Goal: Transaction & Acquisition: Purchase product/service

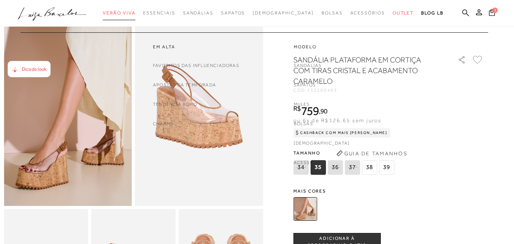
scroll to position [38, 0]
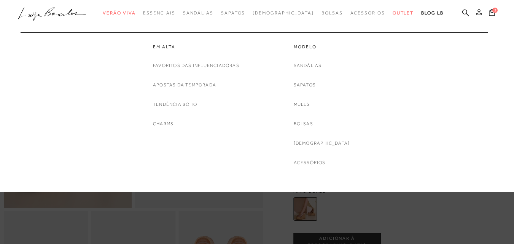
click at [136, 15] on span "Verão Viva" at bounding box center [119, 12] width 33 height 5
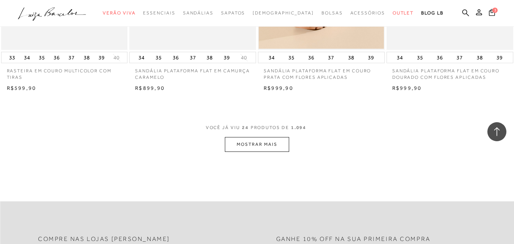
scroll to position [1409, 0]
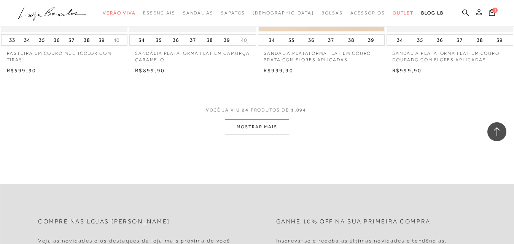
click at [249, 127] on button "MOSTRAR MAIS" at bounding box center [257, 127] width 64 height 15
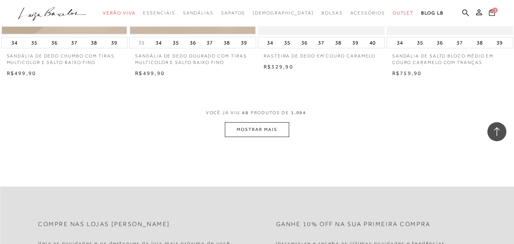
scroll to position [2856, 0]
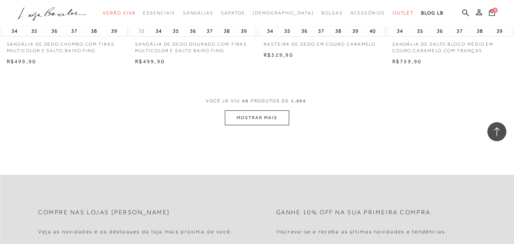
click at [262, 115] on button "MOSTRAR MAIS" at bounding box center [257, 117] width 64 height 15
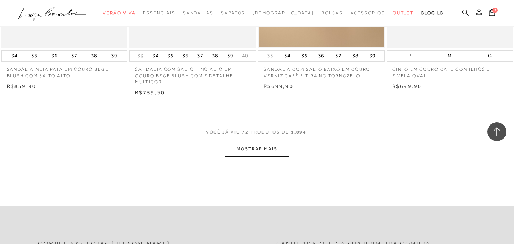
scroll to position [4303, 0]
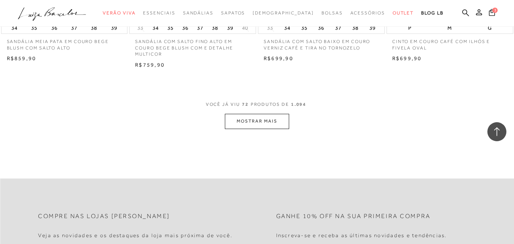
click at [243, 120] on button "MOSTRAR MAIS" at bounding box center [257, 121] width 64 height 15
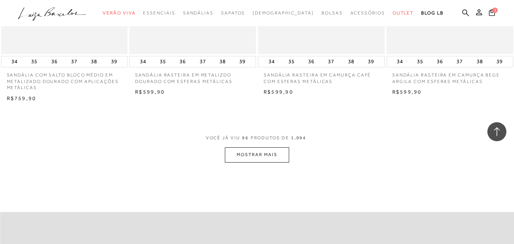
scroll to position [5750, 0]
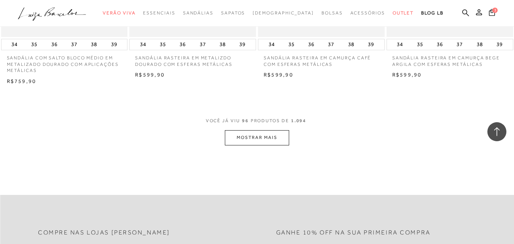
click at [254, 130] on button "MOSTRAR MAIS" at bounding box center [257, 137] width 64 height 15
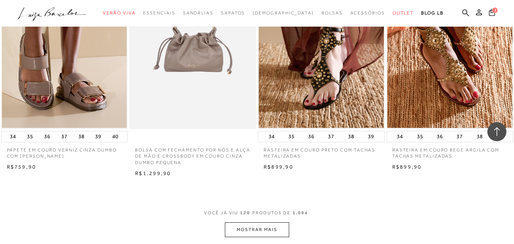
scroll to position [7160, 0]
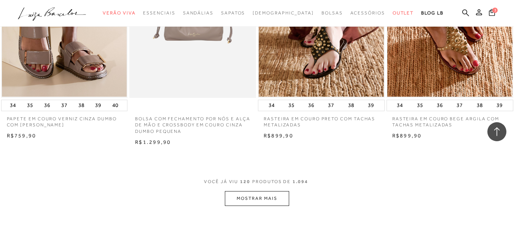
click at [270, 191] on button "MOSTRAR MAIS" at bounding box center [257, 198] width 64 height 15
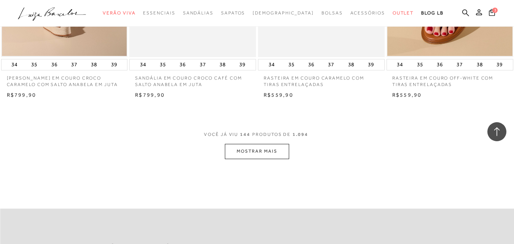
scroll to position [8683, 0]
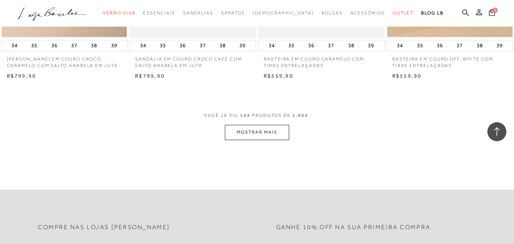
click at [269, 125] on button "MOSTRAR MAIS" at bounding box center [257, 132] width 64 height 15
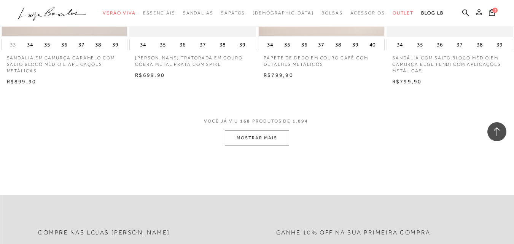
scroll to position [10130, 0]
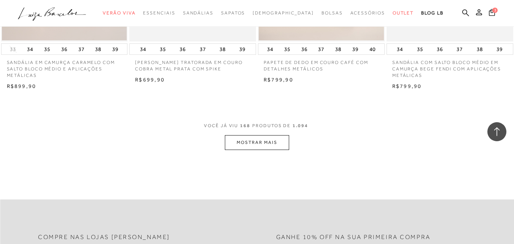
click at [285, 135] on button "MOSTRAR MAIS" at bounding box center [257, 142] width 64 height 15
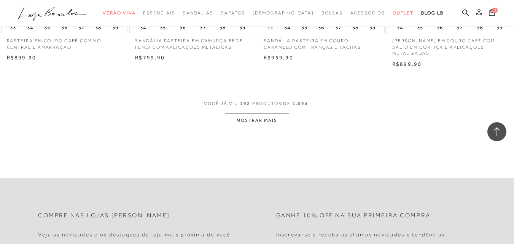
scroll to position [11539, 0]
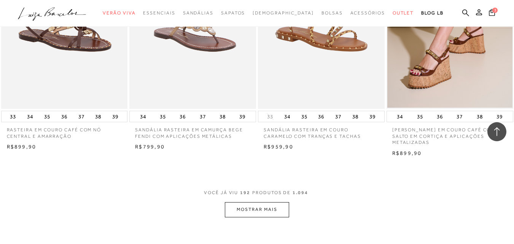
click at [254, 202] on button "MOSTRAR MAIS" at bounding box center [257, 209] width 64 height 15
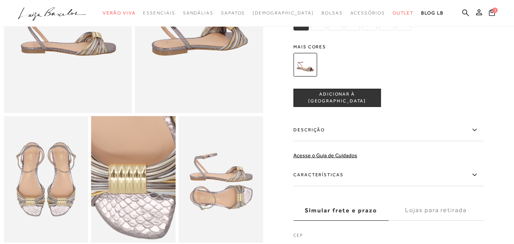
scroll to position [114, 0]
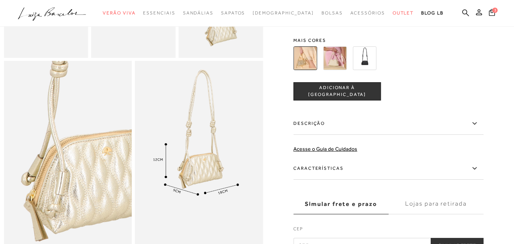
scroll to position [305, 0]
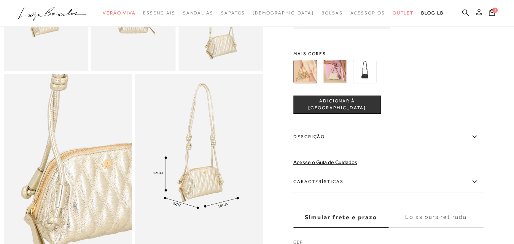
click at [340, 83] on img at bounding box center [335, 72] width 24 height 24
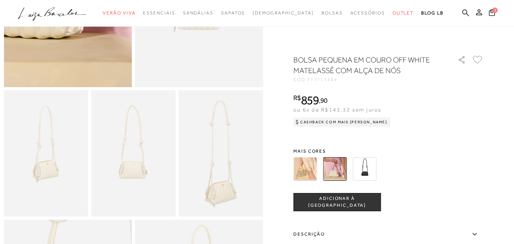
scroll to position [190, 0]
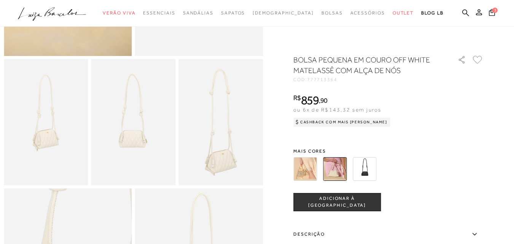
click at [373, 166] on img at bounding box center [365, 169] width 24 height 24
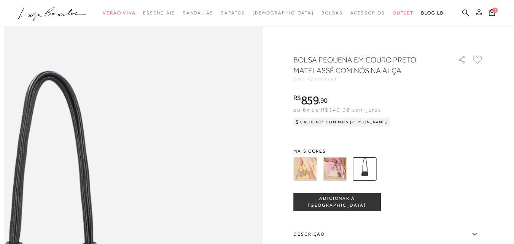
scroll to position [228, 0]
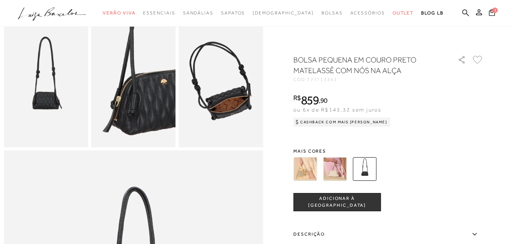
click at [242, 109] on img at bounding box center [221, 84] width 85 height 127
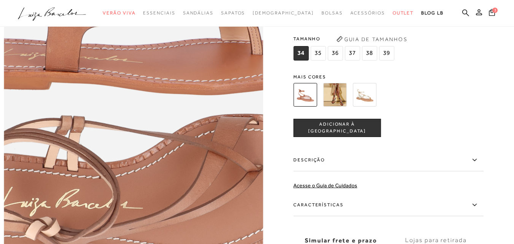
scroll to position [495, 0]
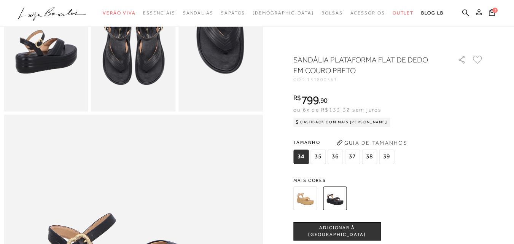
scroll to position [190, 0]
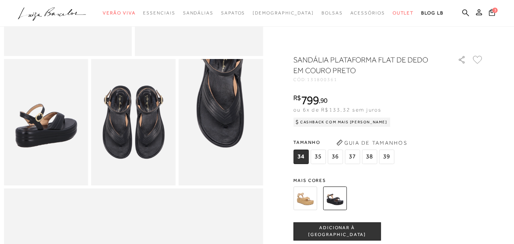
click at [310, 190] on img at bounding box center [306, 199] width 24 height 24
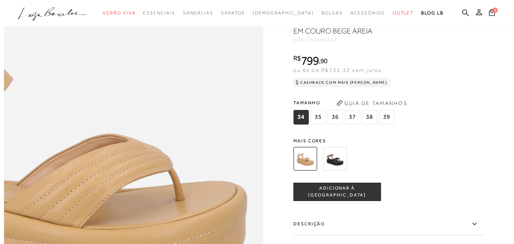
scroll to position [419, 0]
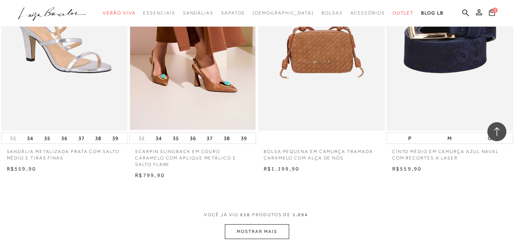
scroll to position [13062, 0]
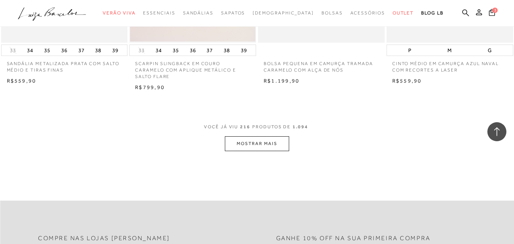
click at [268, 136] on button "MOSTRAR MAIS" at bounding box center [257, 143] width 64 height 15
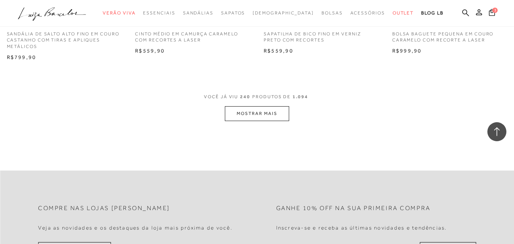
scroll to position [14548, 0]
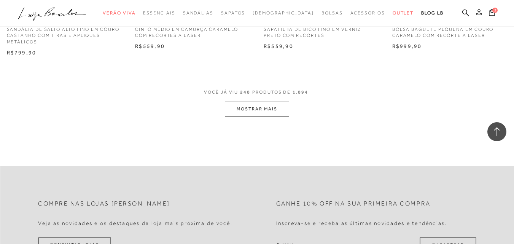
click at [260, 102] on button "MOSTRAR MAIS" at bounding box center [257, 109] width 64 height 15
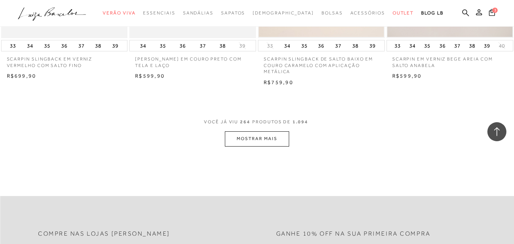
scroll to position [15995, 0]
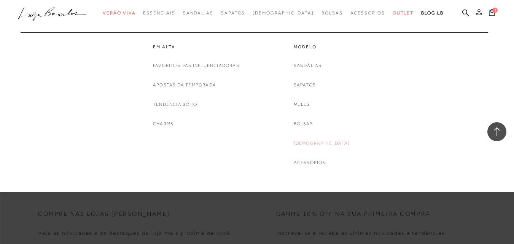
click at [323, 147] on link "[DEMOGRAPHIC_DATA]" at bounding box center [322, 143] width 56 height 8
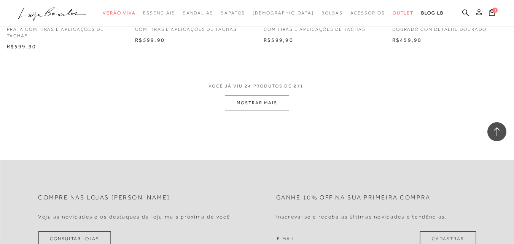
scroll to position [1447, 0]
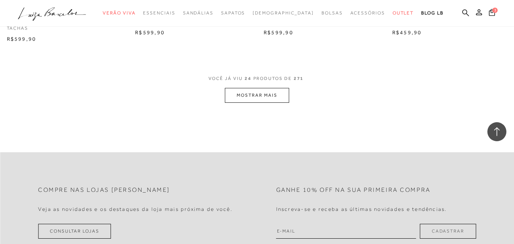
click at [268, 97] on button "MOSTRAR MAIS" at bounding box center [257, 95] width 64 height 15
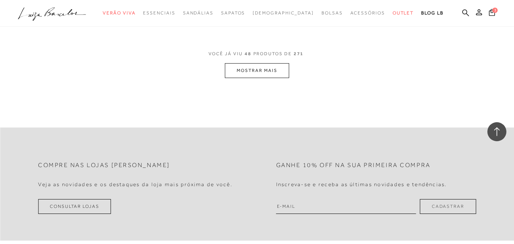
scroll to position [2932, 0]
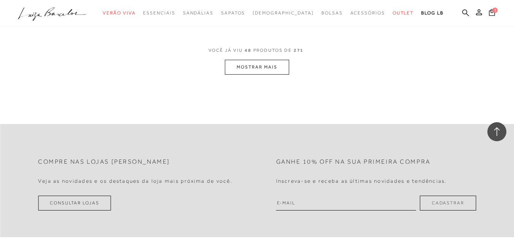
click at [268, 60] on button "MOSTRAR MAIS" at bounding box center [257, 67] width 64 height 15
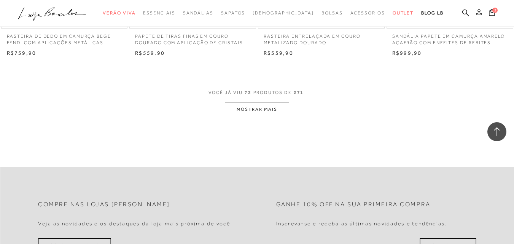
scroll to position [4341, 0]
click at [239, 101] on button "MOSTRAR MAIS" at bounding box center [257, 108] width 64 height 15
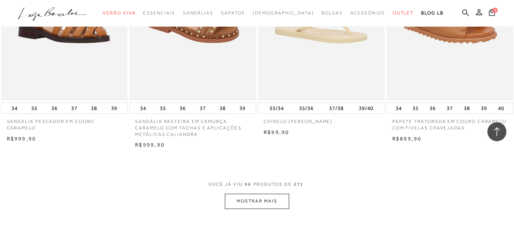
scroll to position [5750, 0]
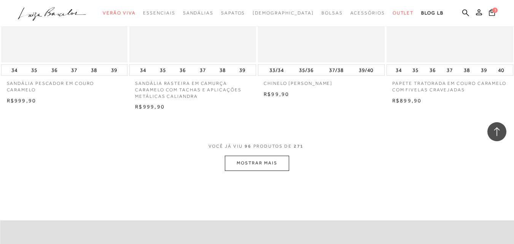
click at [280, 156] on button "MOSTRAR MAIS" at bounding box center [257, 163] width 64 height 15
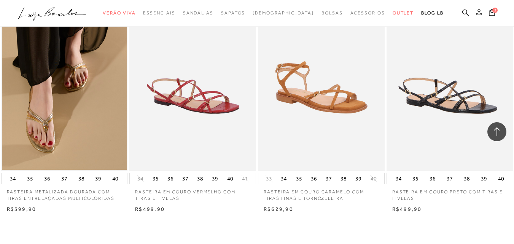
scroll to position [7236, 0]
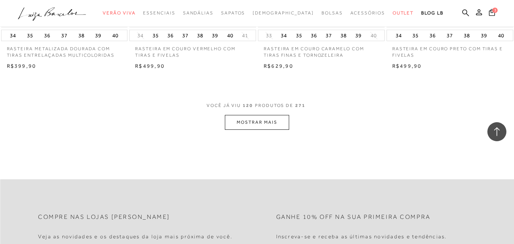
click at [250, 115] on button "MOSTRAR MAIS" at bounding box center [257, 122] width 64 height 15
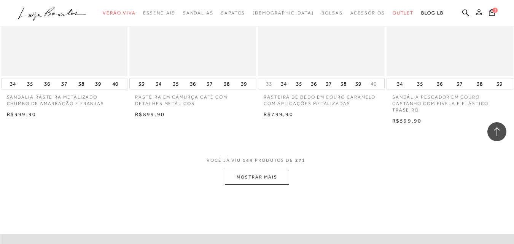
scroll to position [8645, 0]
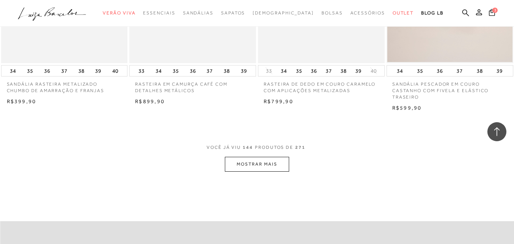
click at [274, 157] on button "MOSTRAR MAIS" at bounding box center [257, 164] width 64 height 15
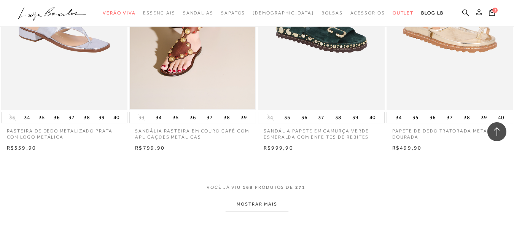
scroll to position [10130, 0]
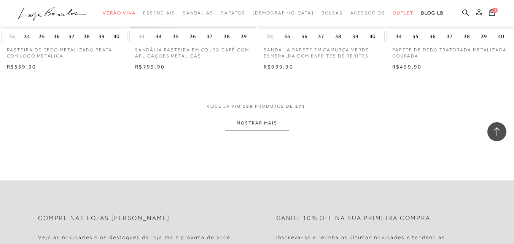
click at [269, 116] on button "MOSTRAR MAIS" at bounding box center [257, 123] width 64 height 15
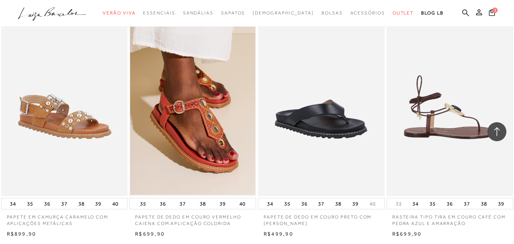
scroll to position [11501, 0]
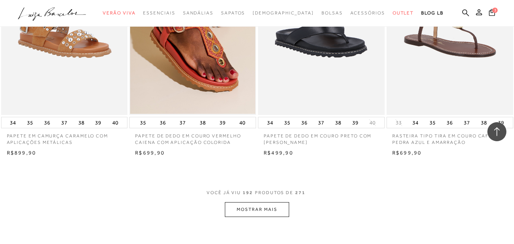
click at [233, 202] on button "MOSTRAR MAIS" at bounding box center [257, 209] width 64 height 15
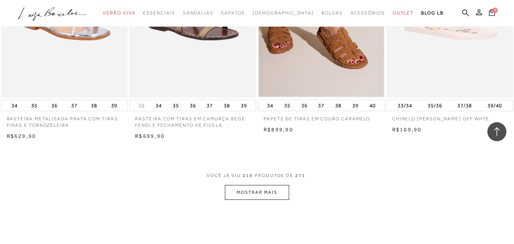
scroll to position [12986, 0]
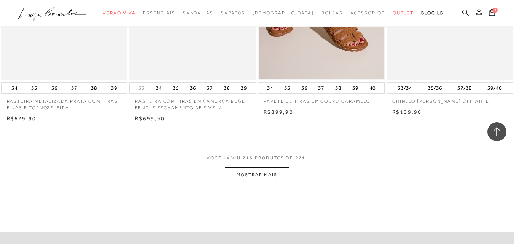
click at [246, 173] on button "MOSTRAR MAIS" at bounding box center [257, 175] width 64 height 15
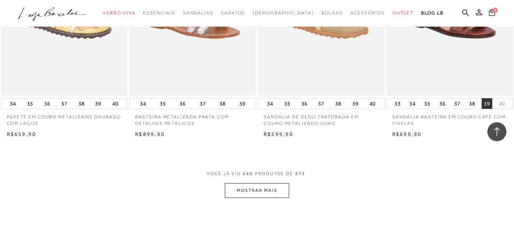
scroll to position [14395, 0]
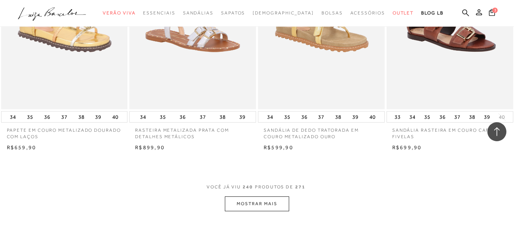
click at [238, 201] on button "MOSTRAR MAIS" at bounding box center [257, 204] width 64 height 15
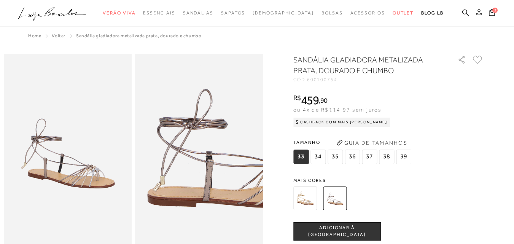
click at [157, 172] on img at bounding box center [241, 131] width 256 height 385
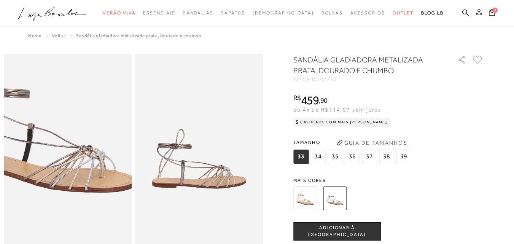
click at [93, 187] on img at bounding box center [42, 116] width 256 height 385
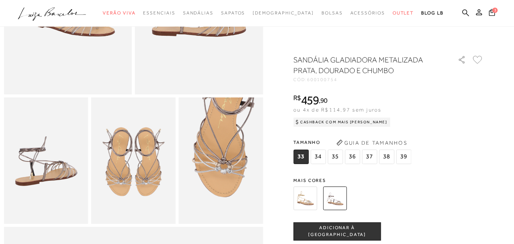
scroll to position [152, 0]
